Goal: Task Accomplishment & Management: Manage account settings

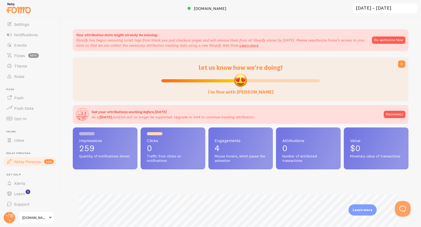
scroll to position [31, 0]
click at [10, 215] on circle at bounding box center [9, 217] width 11 height 11
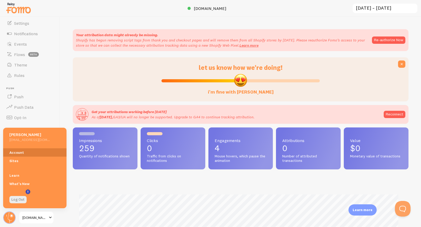
click at [20, 150] on link "Account" at bounding box center [34, 152] width 63 height 8
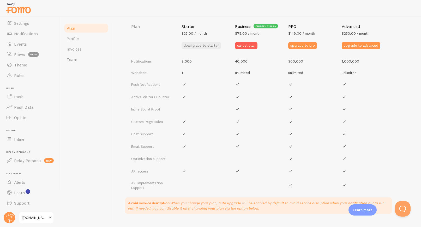
scroll to position [220, 0]
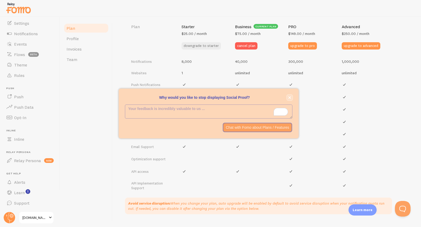
click at [289, 97] on icon "close," at bounding box center [289, 97] width 3 height 3
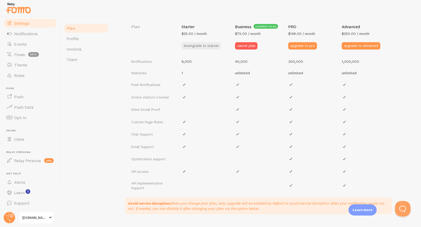
click at [26, 22] on span "Settings" at bounding box center [21, 23] width 15 height 5
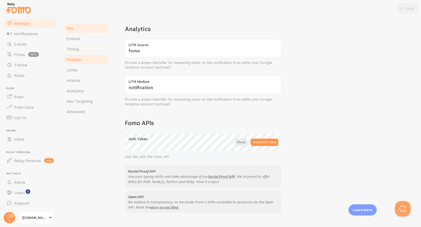
scroll to position [200, 0]
click at [87, 39] on link "Embed" at bounding box center [86, 38] width 46 height 10
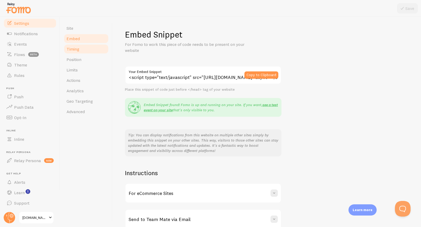
click at [88, 53] on link "Timing" at bounding box center [86, 49] width 46 height 10
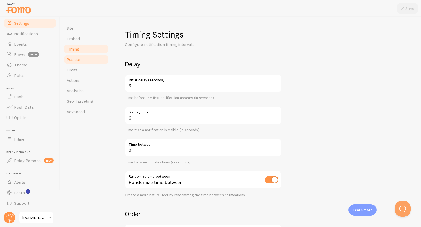
click at [83, 59] on link "Position" at bounding box center [86, 59] width 46 height 10
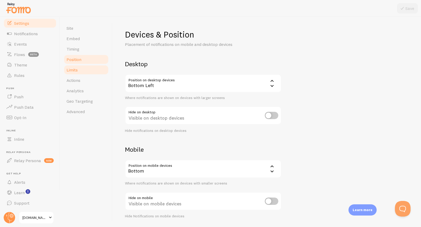
click at [81, 69] on link "Limits" at bounding box center [86, 70] width 46 height 10
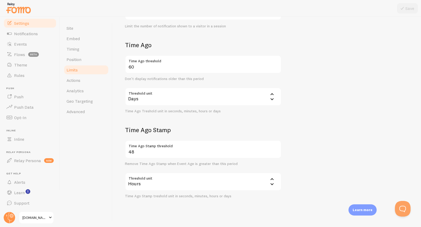
scroll to position [111, 0]
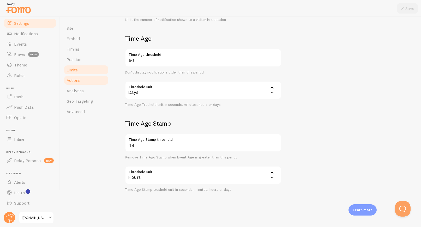
click at [86, 80] on link "Actions" at bounding box center [86, 80] width 46 height 10
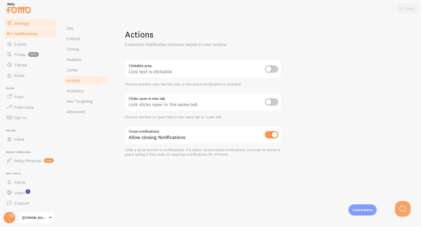
click at [36, 36] on span "Notifications" at bounding box center [26, 33] width 24 height 5
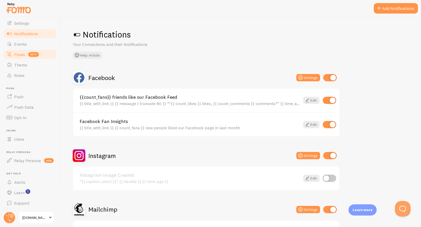
click at [41, 50] on link "Flows beta" at bounding box center [30, 54] width 54 height 10
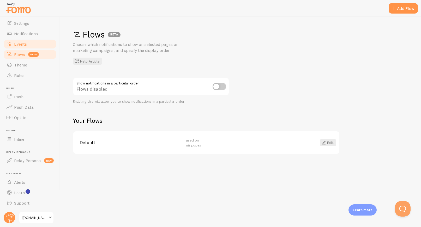
click at [39, 44] on link "Events" at bounding box center [30, 44] width 54 height 10
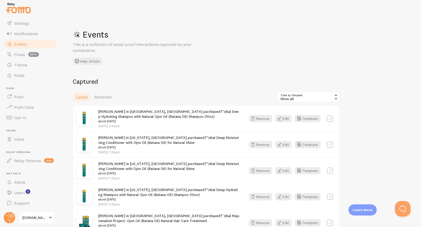
click at [153, 112] on span "[PERSON_NAME] in [GEOGRAPHIC_DATA], [GEOGRAPHIC_DATA] purchased T’zikal Deep Hy…" at bounding box center [168, 116] width 141 height 15
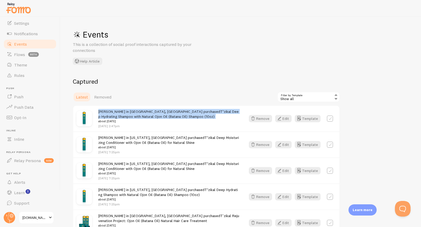
click at [153, 112] on span "[PERSON_NAME] in [GEOGRAPHIC_DATA], [GEOGRAPHIC_DATA] purchased T’zikal Deep Hy…" at bounding box center [168, 116] width 141 height 15
